Goal: Information Seeking & Learning: Learn about a topic

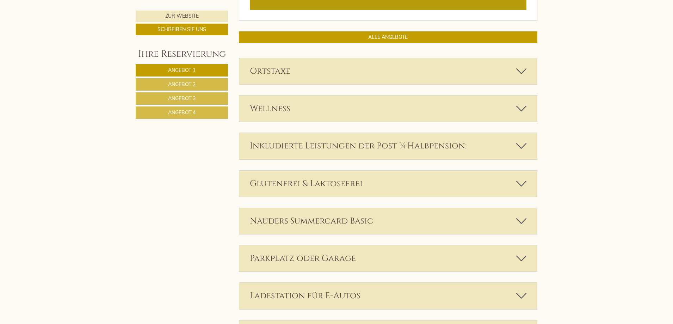
scroll to position [1656, 0]
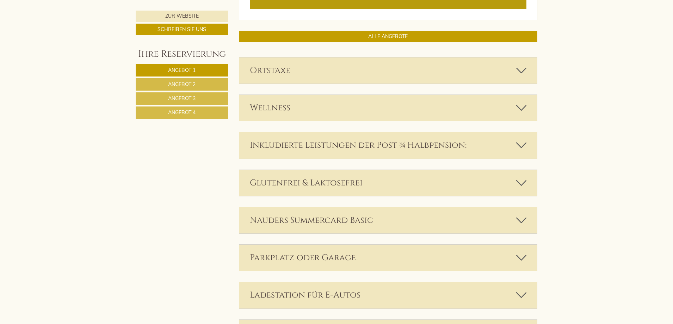
click at [492, 63] on div "Ortstaxe" at bounding box center [388, 70] width 298 height 26
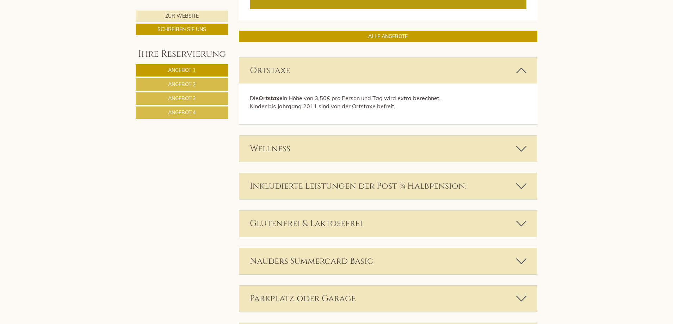
click at [494, 148] on div "Wellness" at bounding box center [388, 149] width 298 height 26
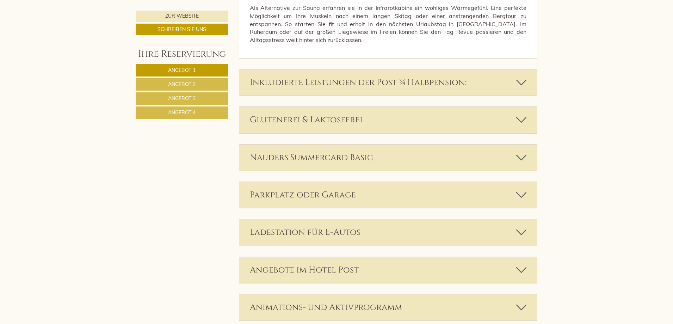
scroll to position [2149, 0]
click at [470, 82] on div "Inkludierte Leistungen der Post ¾ Halbpension:" at bounding box center [388, 82] width 298 height 26
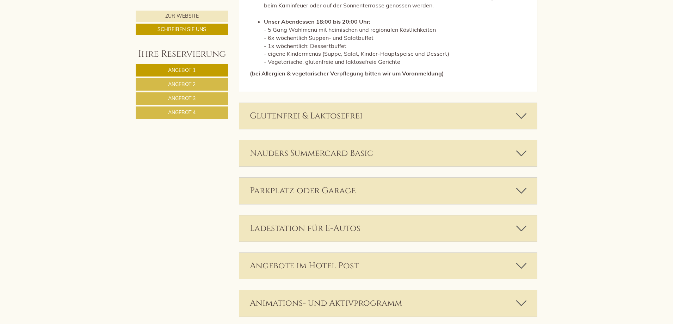
scroll to position [2501, 0]
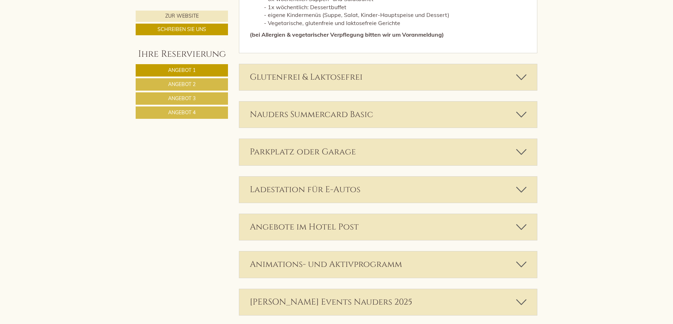
click at [446, 81] on div "Glutenfrei & Laktosefrei" at bounding box center [388, 77] width 298 height 26
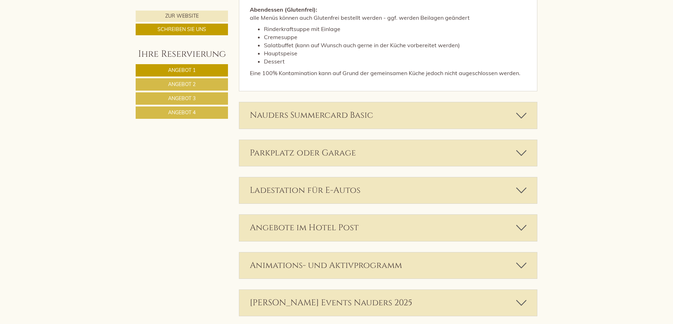
scroll to position [2959, 0]
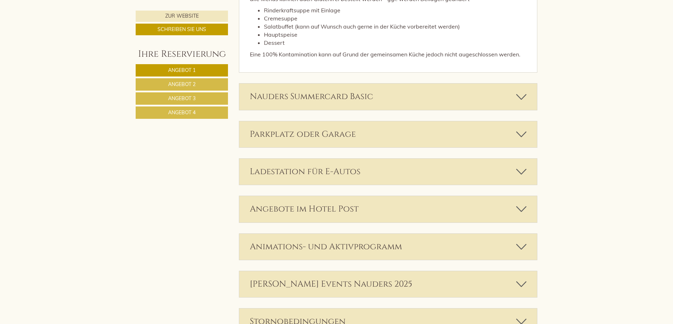
click at [443, 99] on div "Nauders Summercard Basic" at bounding box center [388, 96] width 298 height 26
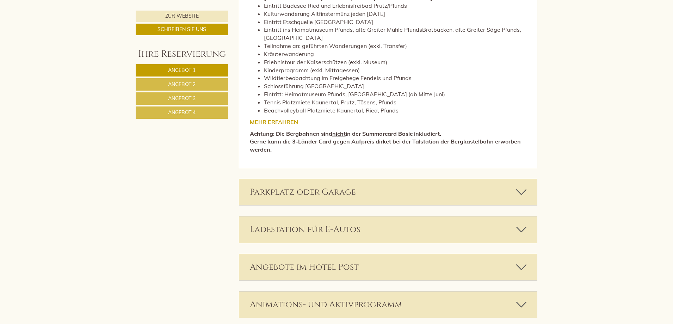
scroll to position [3170, 0]
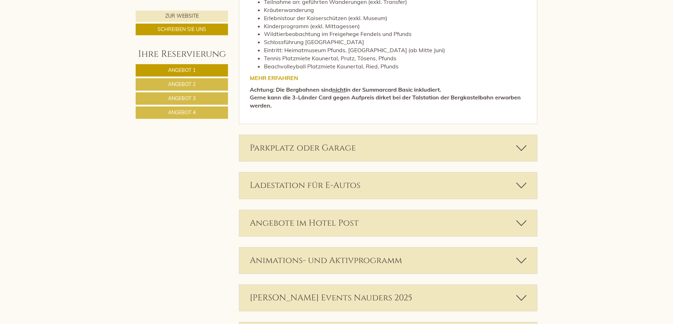
click at [374, 149] on div "Parkplatz oder Garage" at bounding box center [388, 148] width 298 height 26
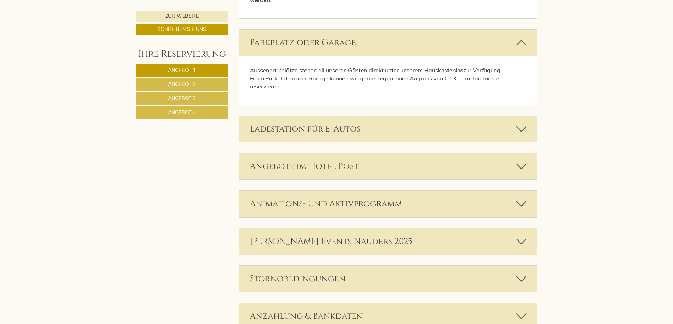
scroll to position [3311, 0]
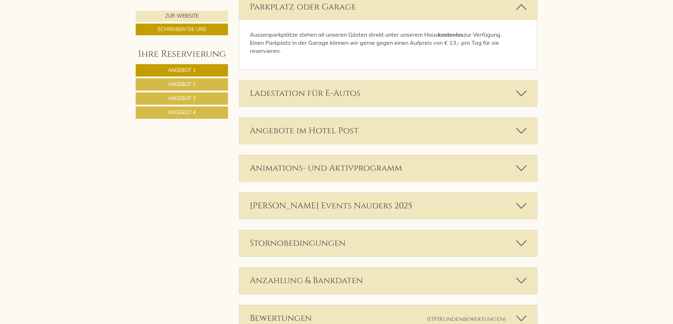
click at [403, 136] on div "Angebote im Hotel Post" at bounding box center [388, 131] width 298 height 26
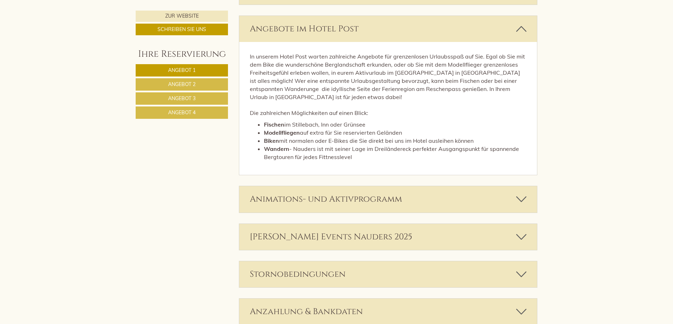
scroll to position [3452, 0]
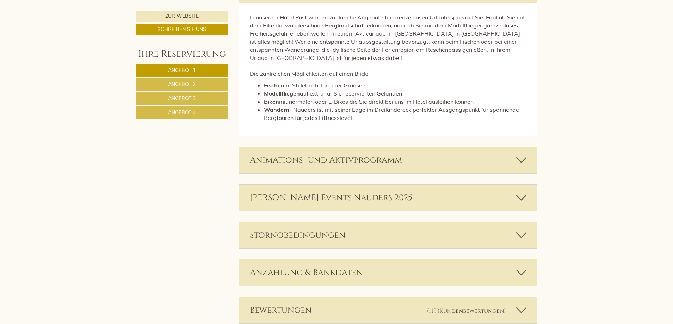
click at [410, 158] on div "Animations- und Aktivprogramm" at bounding box center [388, 160] width 298 height 26
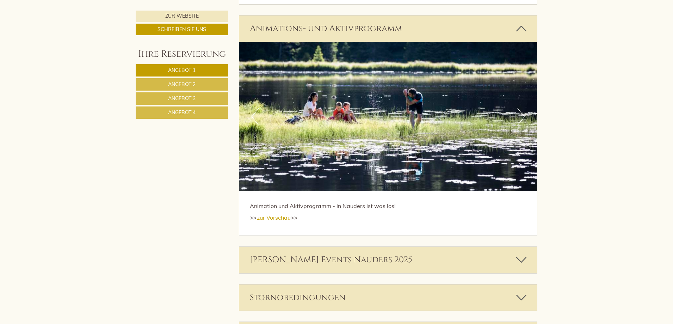
scroll to position [3664, 0]
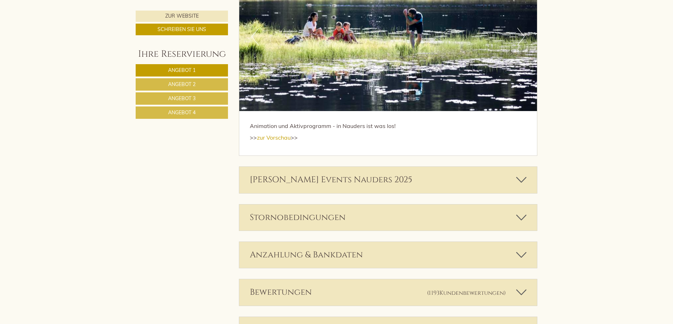
click at [404, 185] on div "[PERSON_NAME] Events Nauders 2025" at bounding box center [388, 180] width 298 height 26
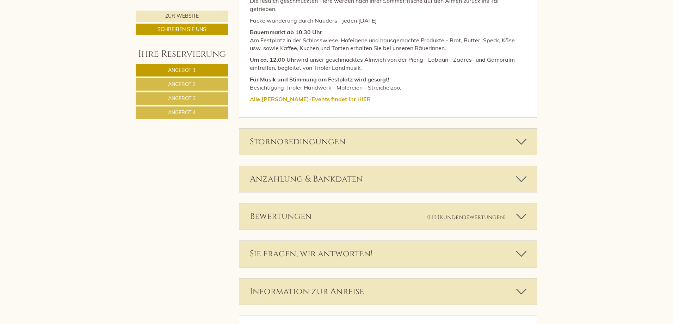
scroll to position [4086, 0]
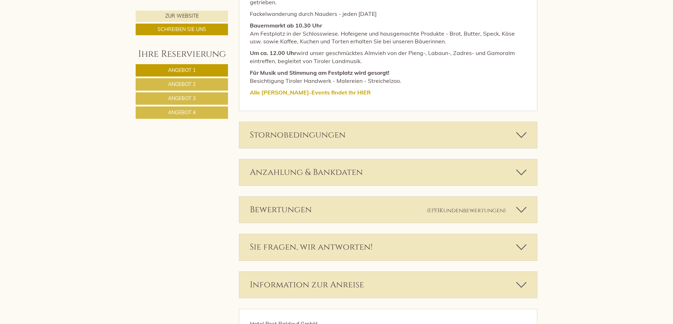
click at [405, 129] on div "Stornobedingungen" at bounding box center [388, 135] width 298 height 26
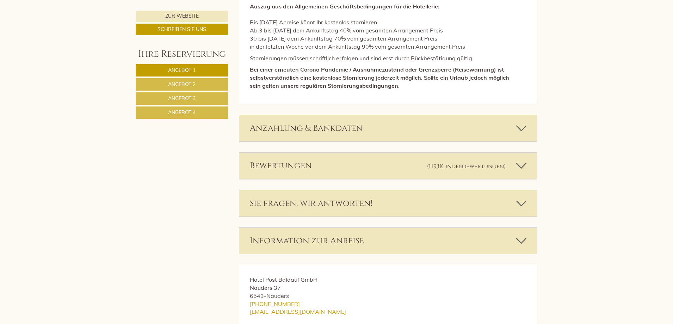
scroll to position [4263, 0]
click at [323, 117] on div "Anzahlung & Bankdaten" at bounding box center [388, 128] width 298 height 26
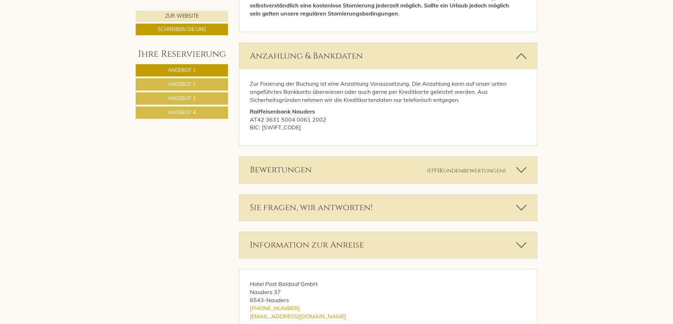
scroll to position [4368, 0]
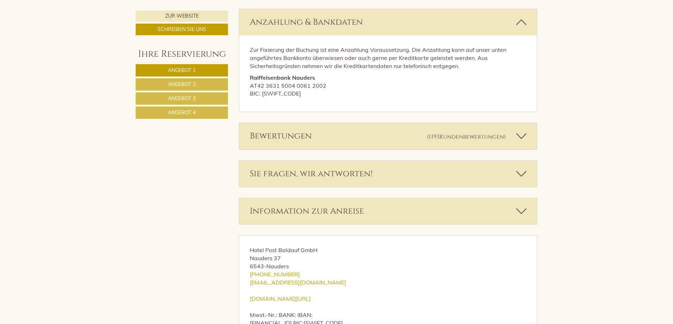
click at [202, 112] on link "Angebot 4" at bounding box center [182, 112] width 92 height 12
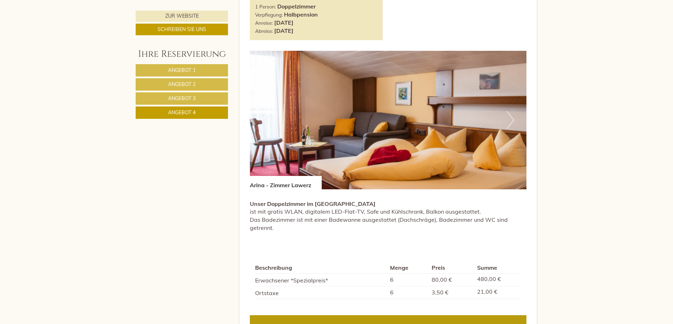
scroll to position [457, 0]
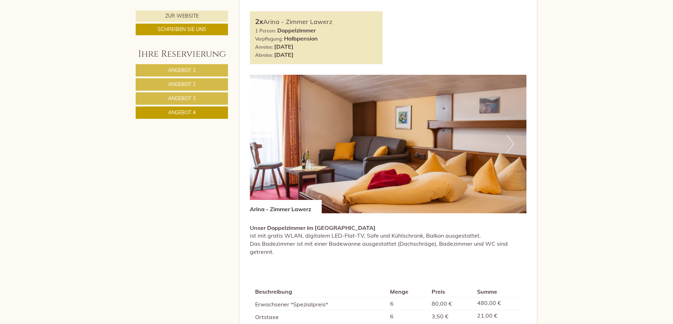
click at [508, 148] on button "Next" at bounding box center [510, 144] width 7 height 18
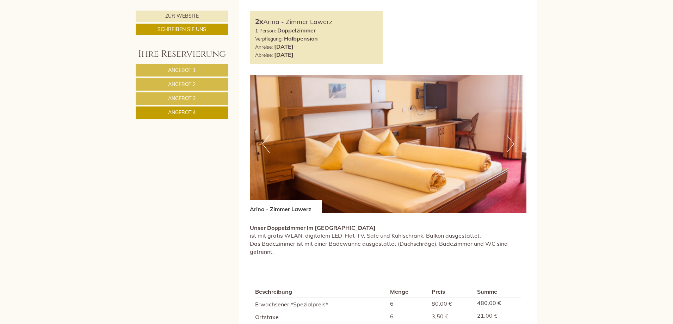
click at [508, 147] on button "Next" at bounding box center [510, 144] width 7 height 18
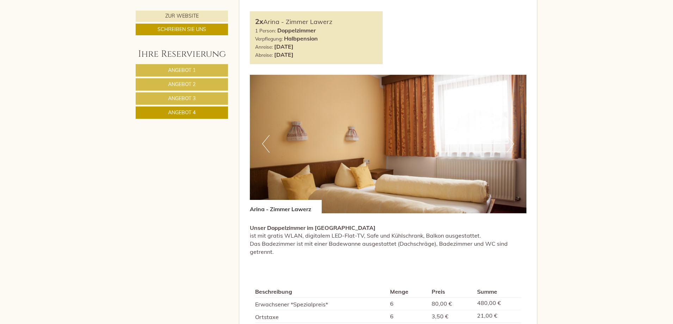
click at [509, 147] on button "Next" at bounding box center [510, 144] width 7 height 18
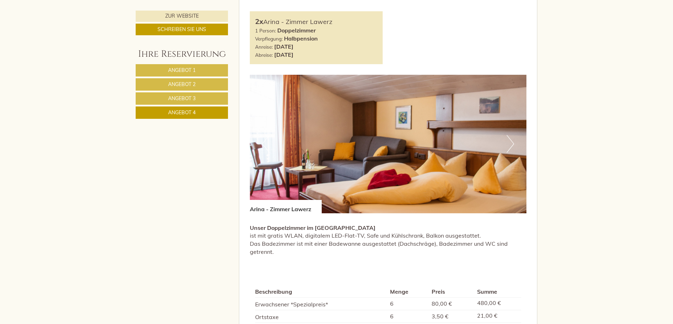
click at [509, 147] on button "Next" at bounding box center [510, 144] width 7 height 18
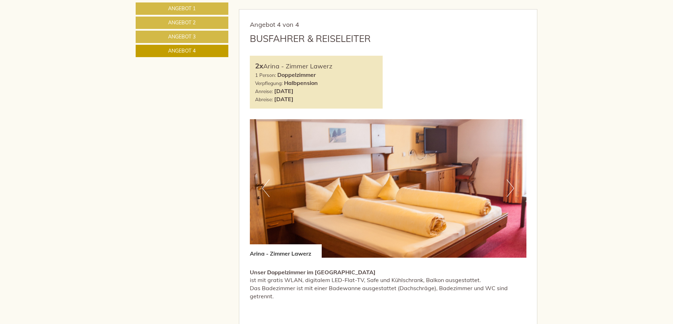
scroll to position [280, 0]
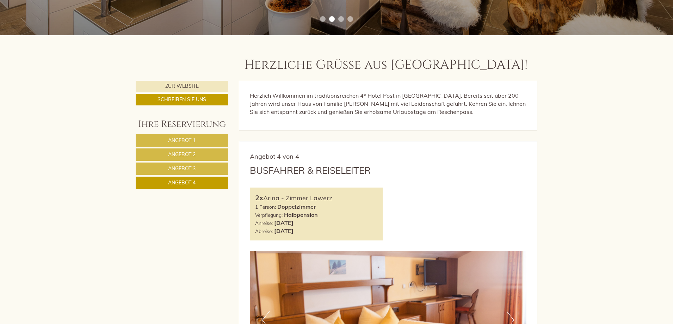
click at [178, 168] on span "Angebot 3" at bounding box center [181, 168] width 27 height 6
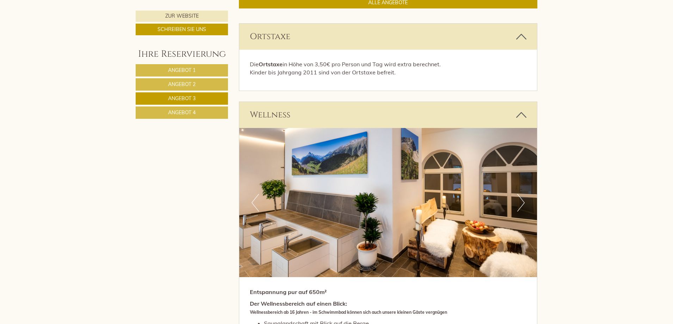
scroll to position [879, 0]
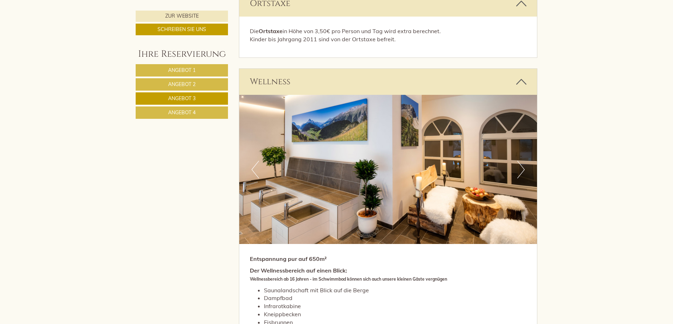
click at [192, 85] on span "Angebot 2" at bounding box center [181, 84] width 27 height 6
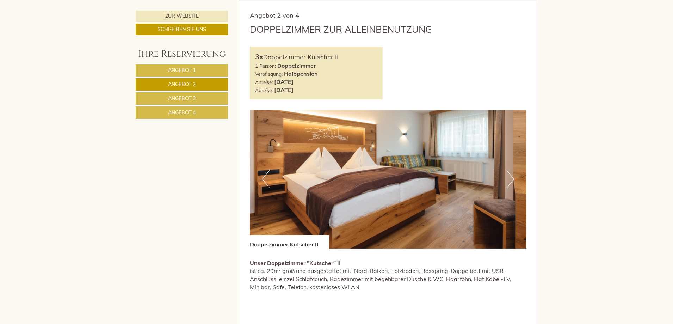
click at [148, 68] on link "Angebot 1" at bounding box center [182, 70] width 92 height 12
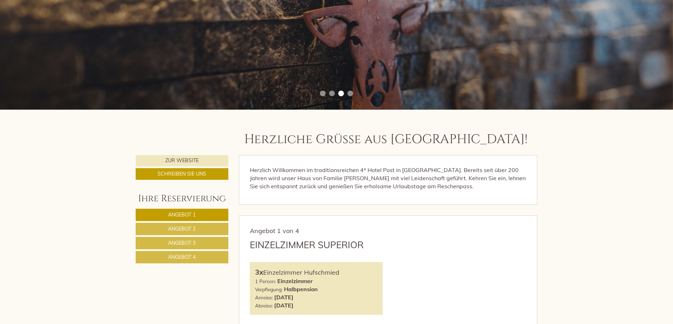
scroll to position [69, 0]
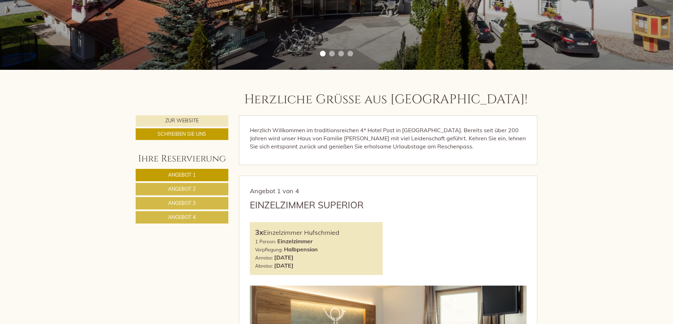
scroll to position [247, 0]
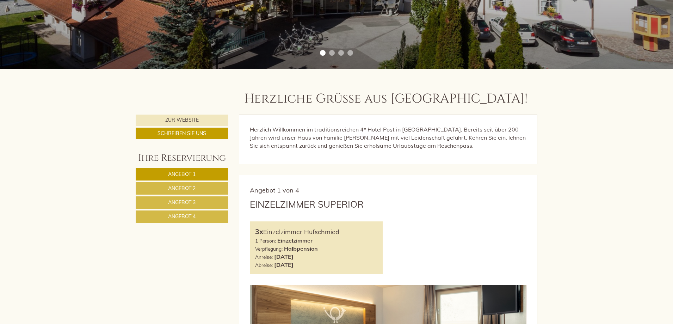
click at [179, 216] on span "Angebot 4" at bounding box center [181, 216] width 27 height 6
